Goal: Information Seeking & Learning: Learn about a topic

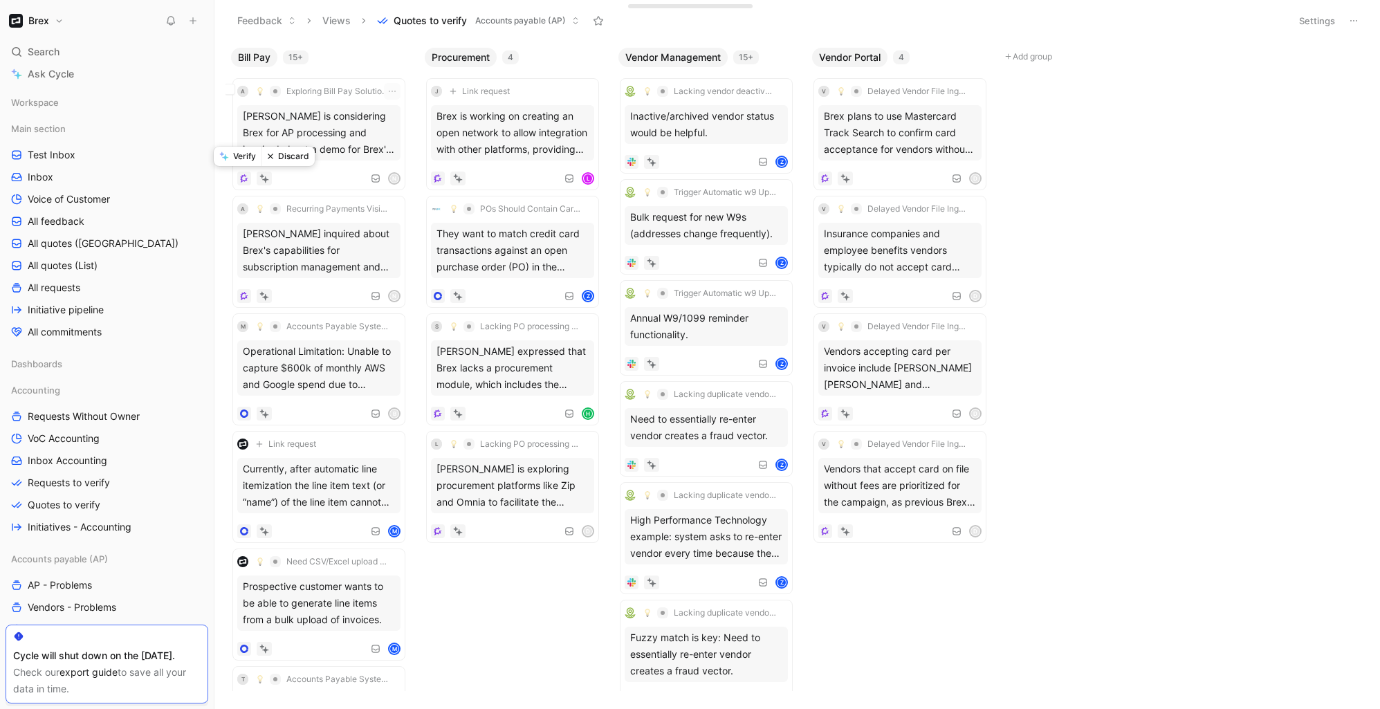
click at [282, 157] on button "Discard" at bounding box center [288, 156] width 53 height 19
click at [290, 158] on button "Discard" at bounding box center [288, 156] width 53 height 19
click at [1149, 394] on div "Bill Pay 28+ M Accounts Payable System Needs Improvement to Overcome Current Li…" at bounding box center [797, 375] width 1166 height 668
click at [282, 496] on div "[PERSON_NAME] and [PERSON_NAME] discussed the importance of rolling out the tra…" at bounding box center [318, 485] width 163 height 55
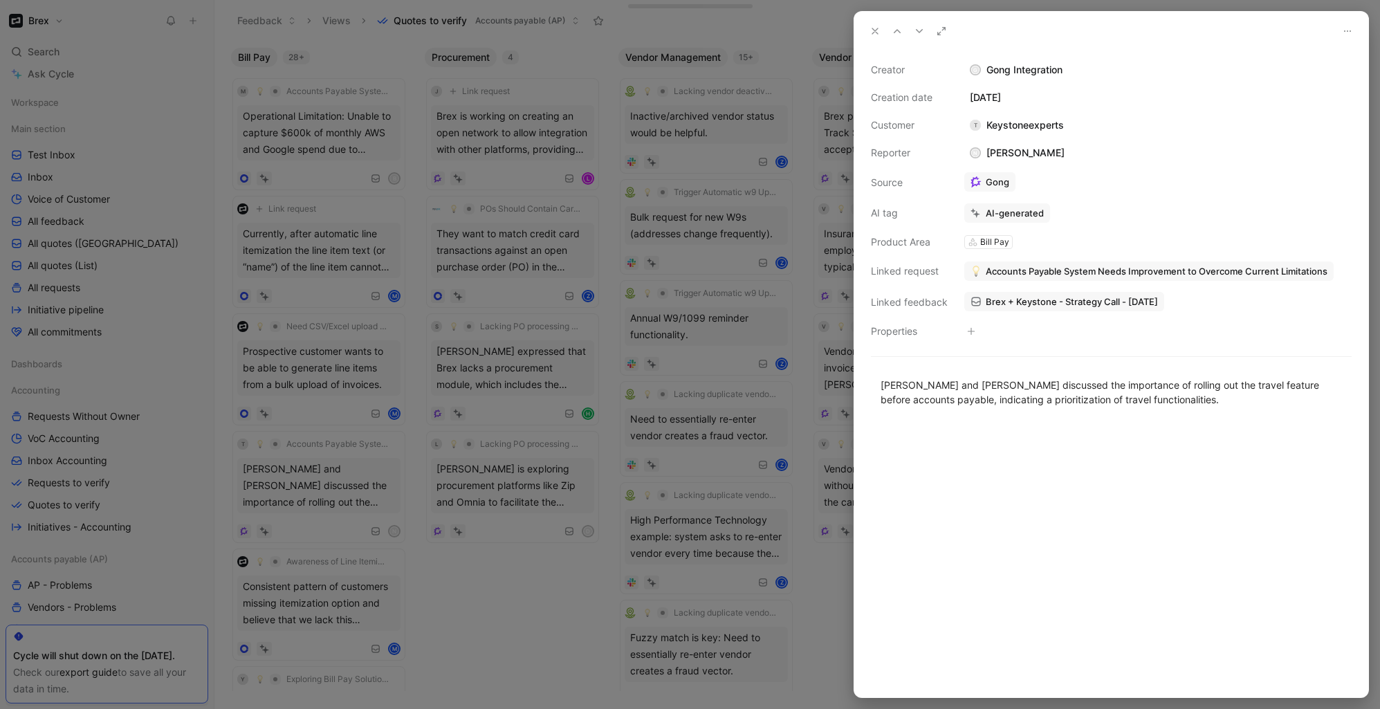
click at [301, 496] on div at bounding box center [690, 354] width 1380 height 709
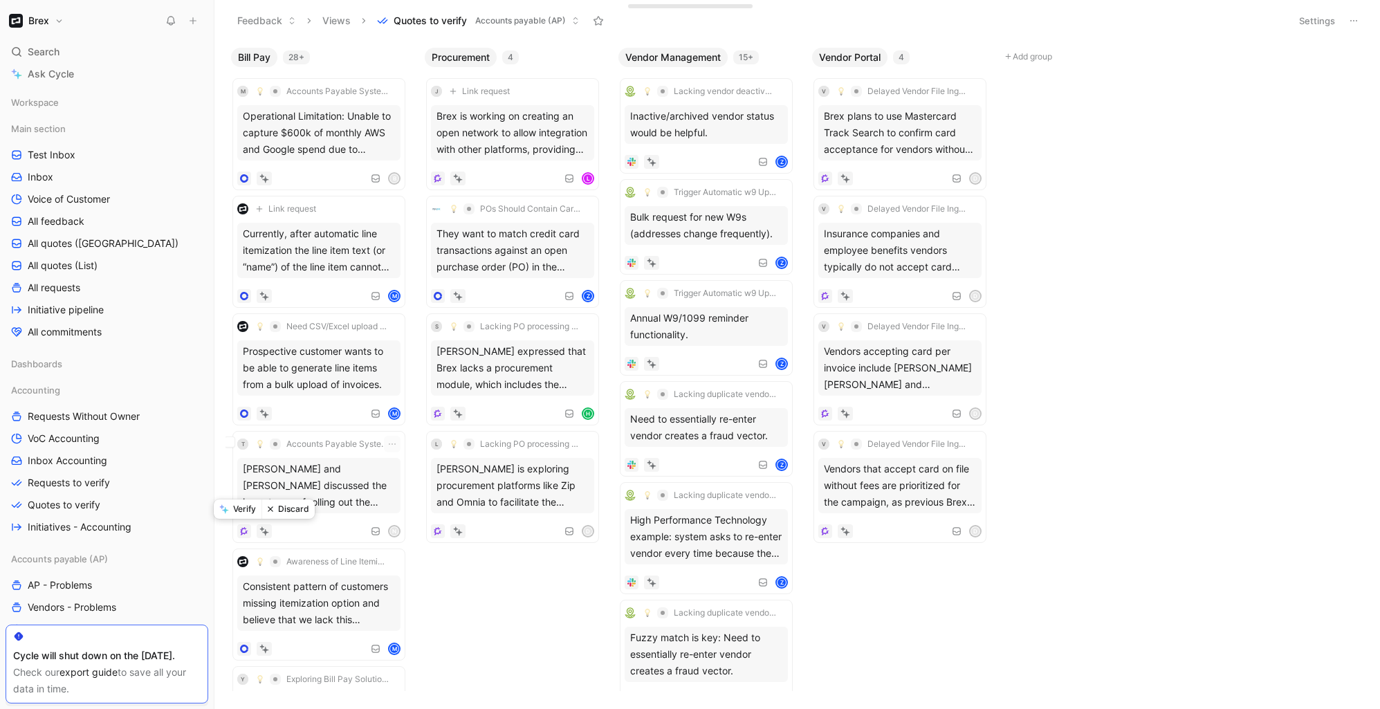
click at [280, 509] on button "Discard" at bounding box center [288, 509] width 53 height 19
click at [1120, 528] on div "Bill Pay 27+ M Accounts Payable System Needs Improvement to Overcome Current Li…" at bounding box center [797, 375] width 1166 height 668
click at [324, 344] on div "Prospective customer wants to be able to generate line items from a bulk upload…" at bounding box center [318, 367] width 163 height 55
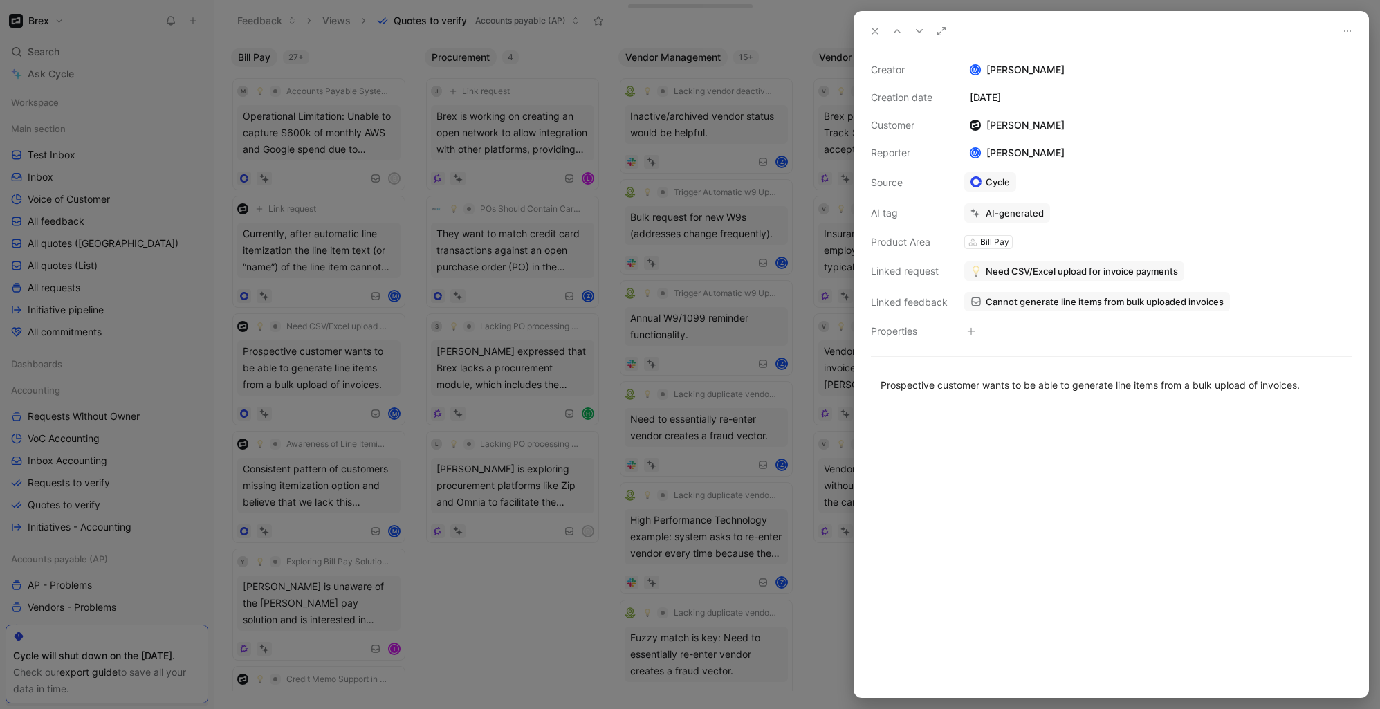
click at [679, 331] on div at bounding box center [690, 354] width 1380 height 709
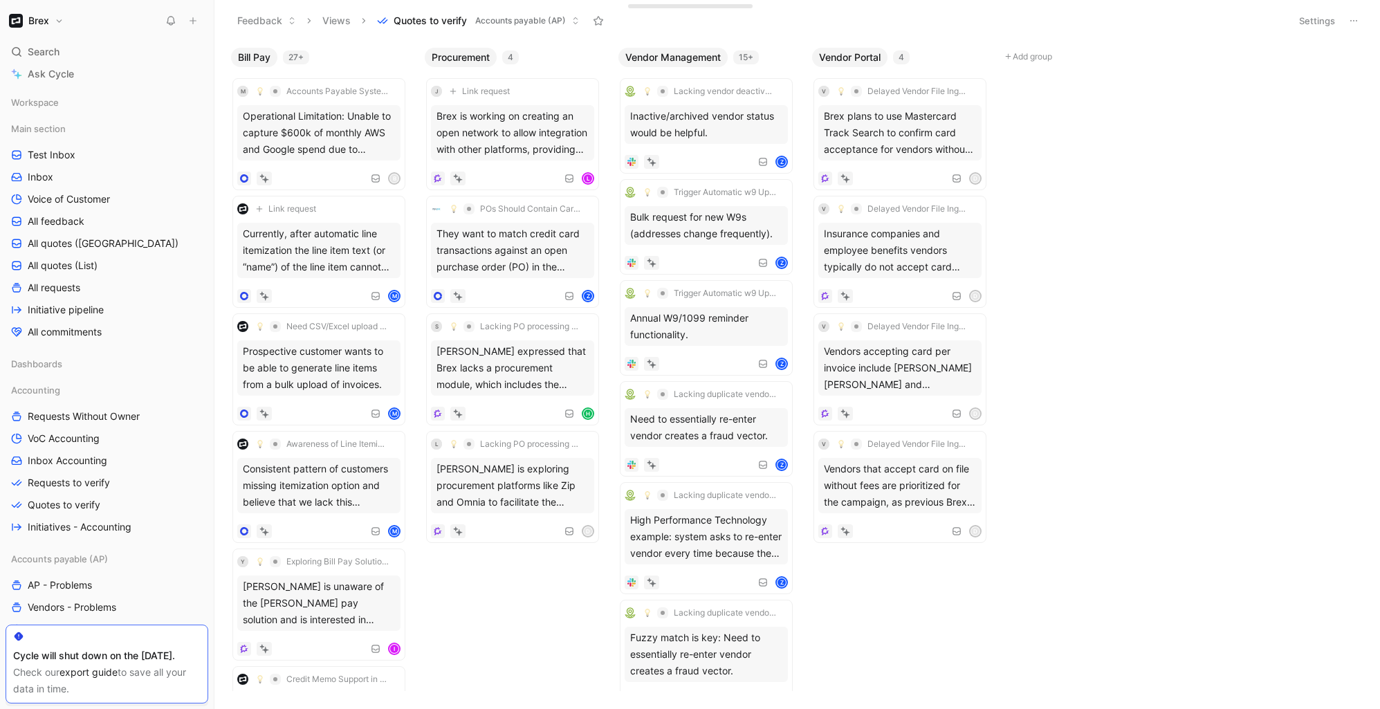
click at [1153, 332] on body "Brex Search ⌘ K Ask Cycle Workspace Main section Test Inbox Inbox Voice of Cust…" at bounding box center [690, 354] width 1380 height 709
click at [1068, 188] on div "Bill Pay 27+ M Accounts Payable System Needs Improvement to Overcome Current Li…" at bounding box center [797, 375] width 1166 height 668
